Goal: Information Seeking & Learning: Learn about a topic

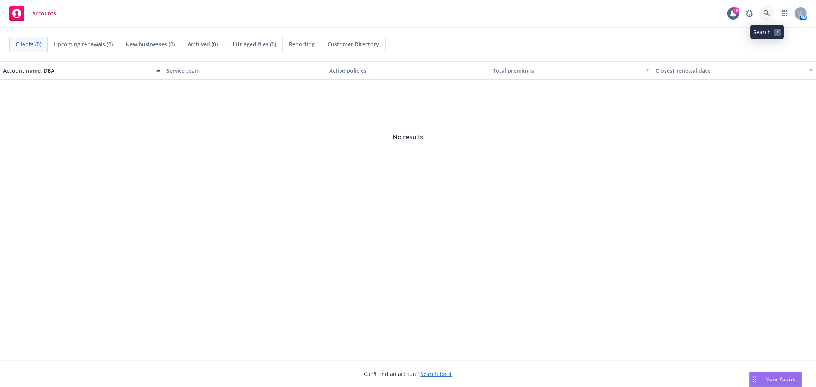
click at [771, 16] on link at bounding box center [766, 13] width 15 height 15
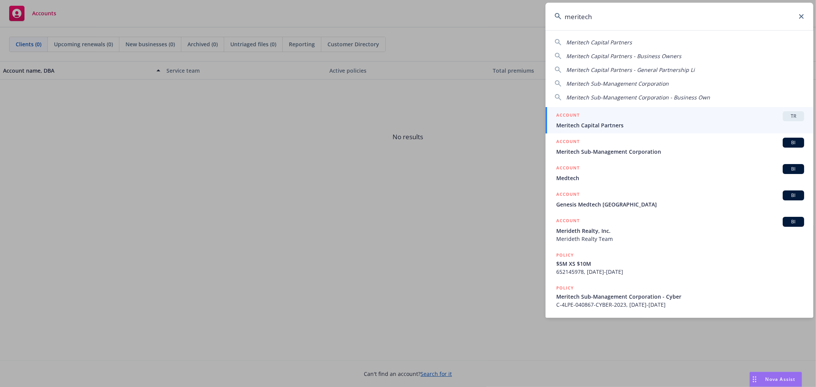
type input "meritech"
click at [729, 126] on span "Meritech Capital Partners" at bounding box center [680, 125] width 248 height 8
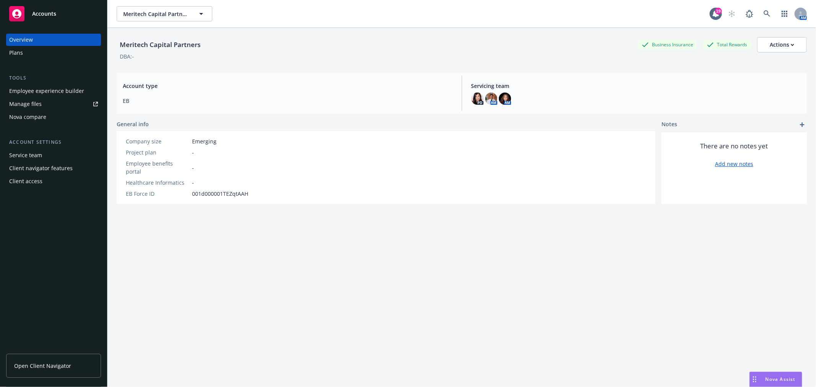
click at [31, 51] on div "Plans" at bounding box center [53, 53] width 89 height 12
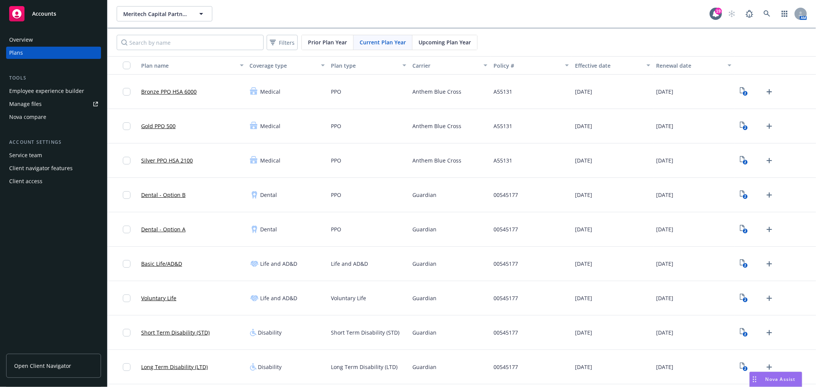
click at [41, 86] on div "Employee experience builder" at bounding box center [46, 91] width 75 height 12
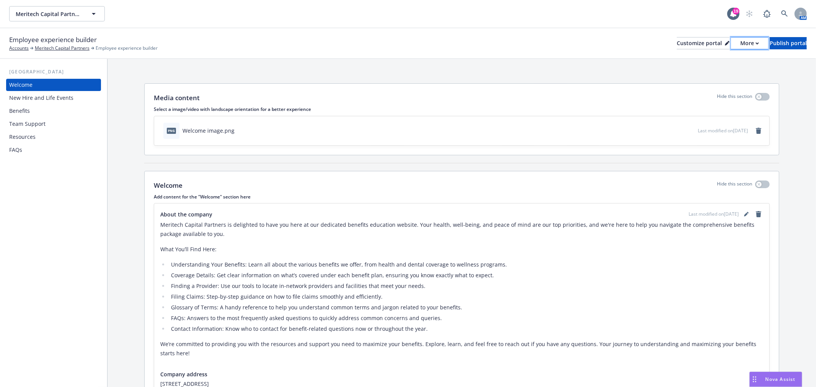
click at [740, 47] on div "More" at bounding box center [749, 42] width 19 height 11
click at [701, 45] on button "Customize portal" at bounding box center [702, 43] width 53 height 12
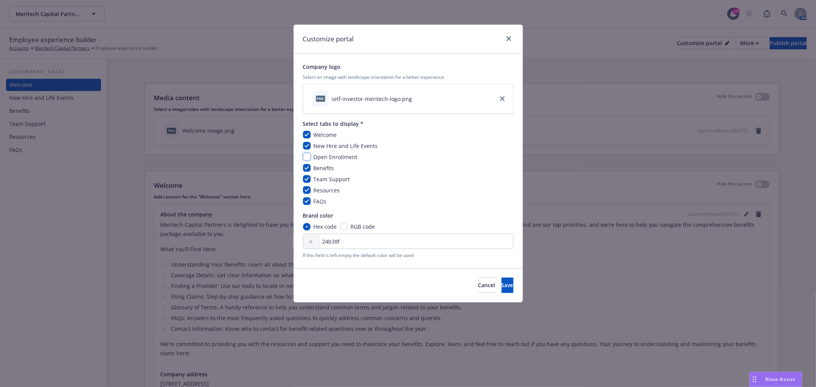
click at [307, 154] on input "checkbox" at bounding box center [307, 157] width 8 height 8
click at [305, 156] on input "checkbox" at bounding box center [307, 157] width 8 height 8
checkbox input "false"
click at [501, 285] on span "Save" at bounding box center [507, 284] width 12 height 7
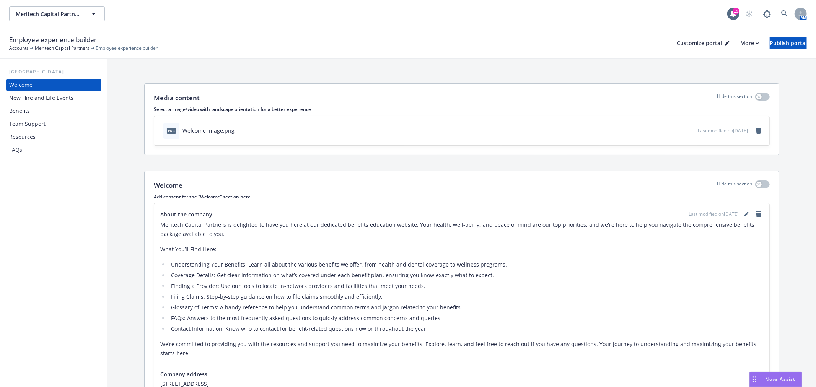
click at [63, 112] on div "Benefits" at bounding box center [53, 111] width 89 height 12
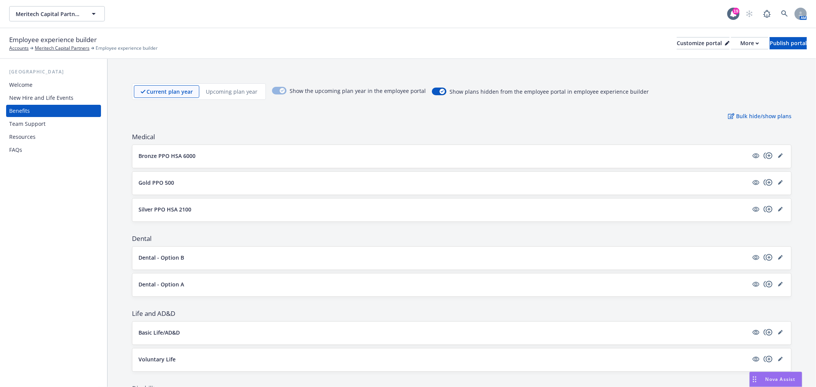
click at [234, 89] on p "Upcoming plan year" at bounding box center [232, 92] width 52 height 8
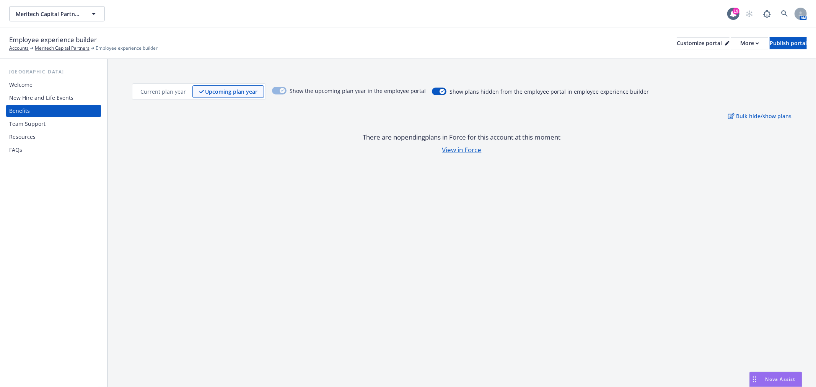
click at [158, 92] on p "Current plan year" at bounding box center [163, 92] width 46 height 8
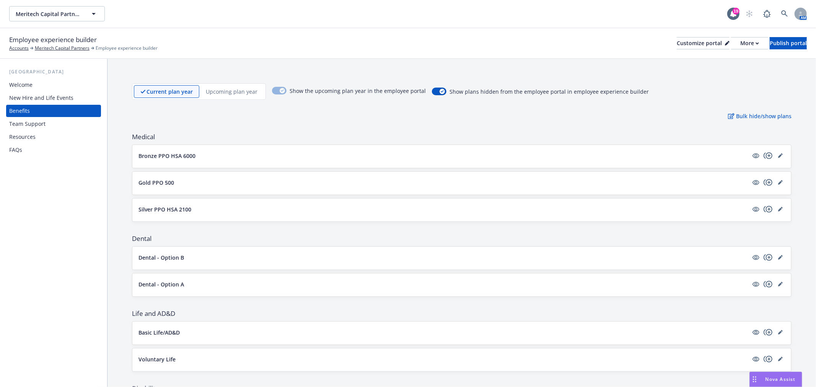
click at [19, 92] on div "New Hire and Life Events" at bounding box center [41, 98] width 64 height 12
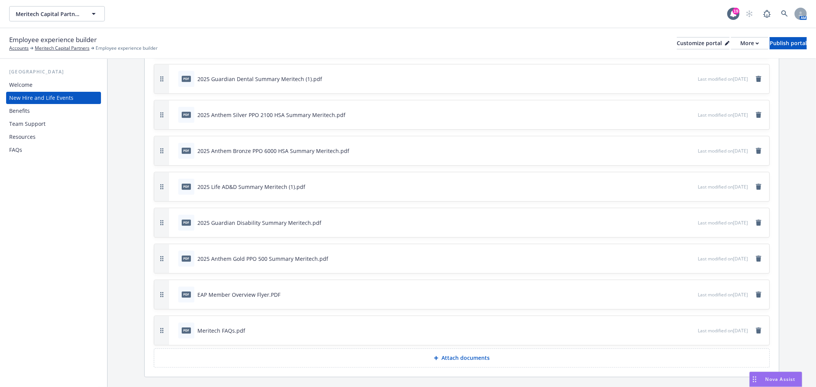
scroll to position [1458, 0]
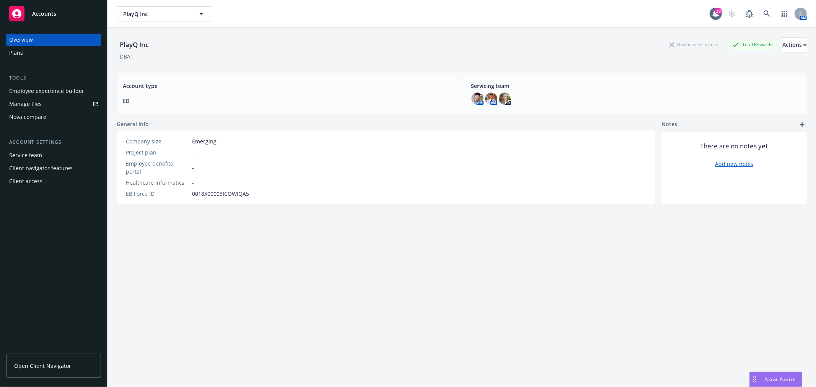
click at [60, 92] on div "Employee experience builder" at bounding box center [46, 91] width 75 height 12
click at [197, 9] on icon "button" at bounding box center [201, 13] width 9 height 9
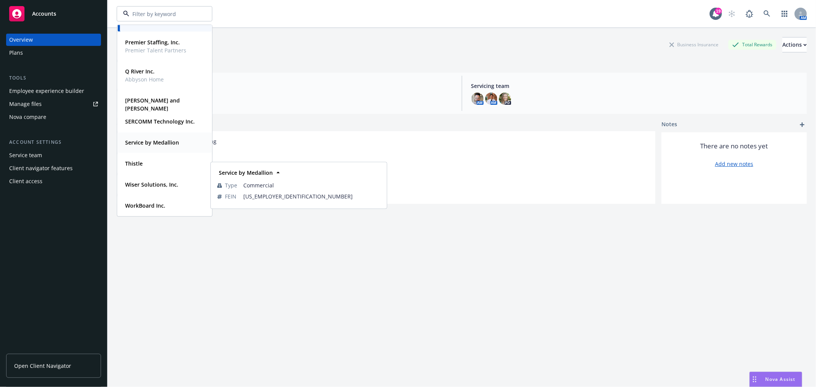
scroll to position [171, 0]
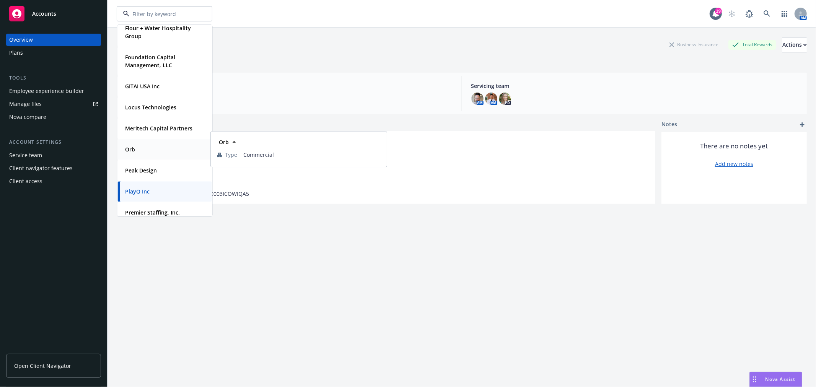
click at [138, 148] on div "Orb" at bounding box center [164, 149] width 85 height 11
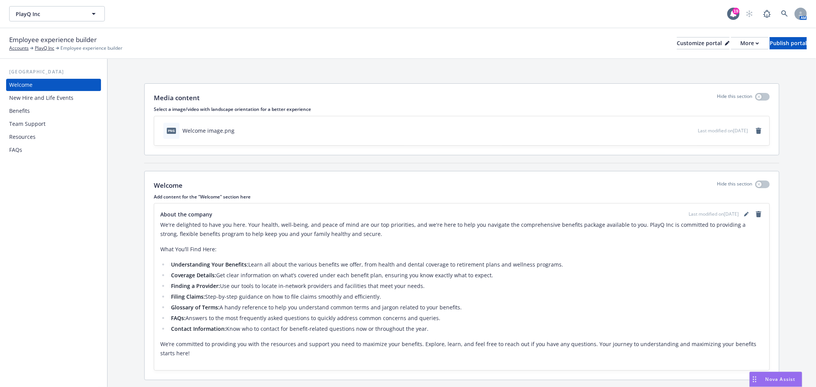
click at [55, 141] on div "Resources" at bounding box center [53, 137] width 89 height 12
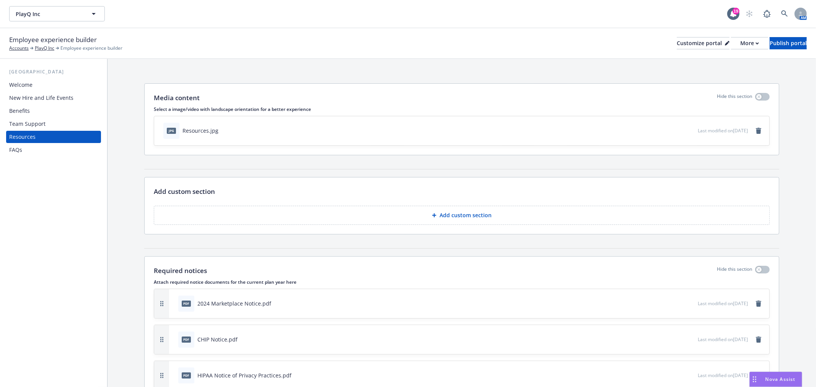
click at [54, 154] on div "FAQs" at bounding box center [53, 150] width 89 height 12
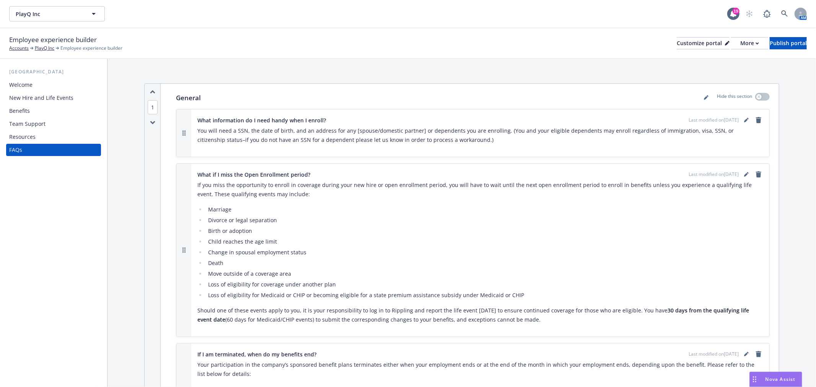
click at [49, 138] on div "Resources" at bounding box center [53, 137] width 89 height 12
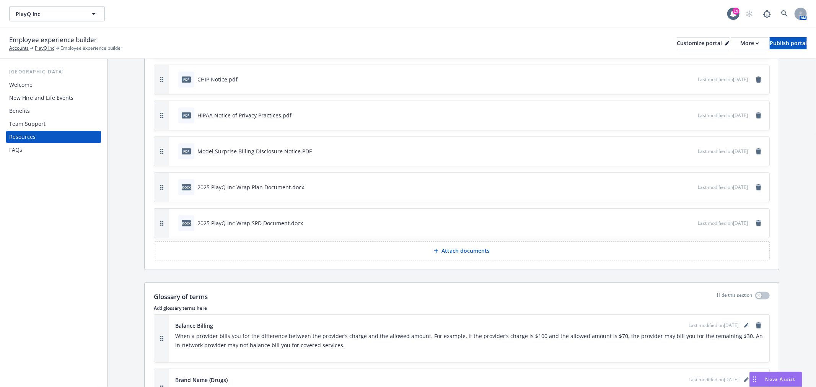
scroll to position [212, 0]
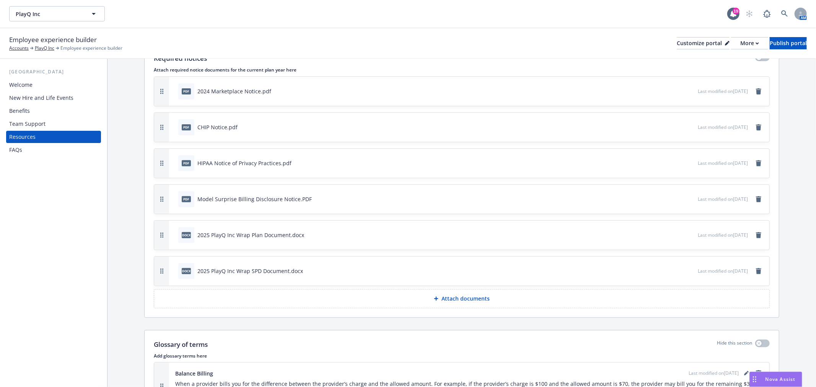
click at [687, 88] on icon "preview file" at bounding box center [690, 90] width 7 height 5
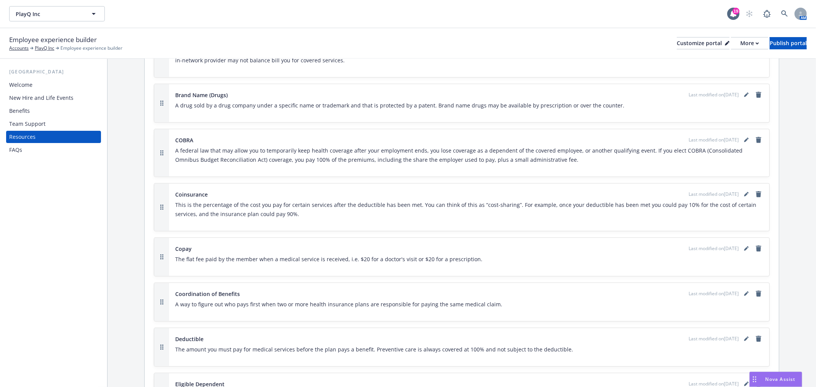
scroll to position [552, 0]
